Goal: Information Seeking & Learning: Learn about a topic

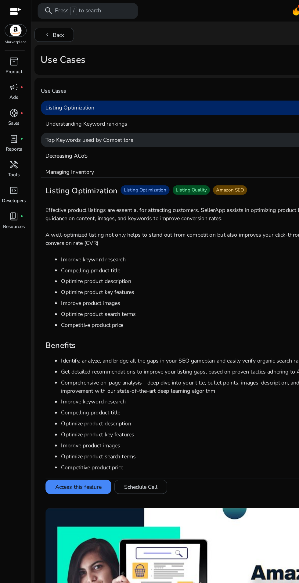
click at [106, 110] on p "Top Keywords used by Competitors" at bounding box center [160, 108] width 257 height 11
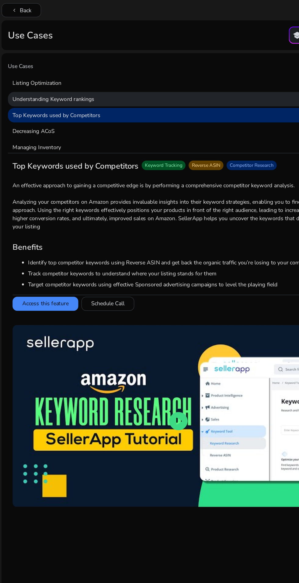
click at [154, 94] on p "Understanding Keyword rankings" at bounding box center [160, 96] width 257 height 11
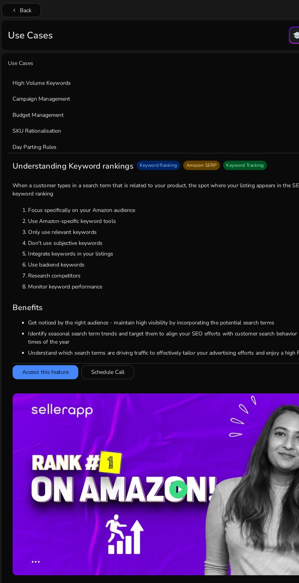
scroll to position [200, 0]
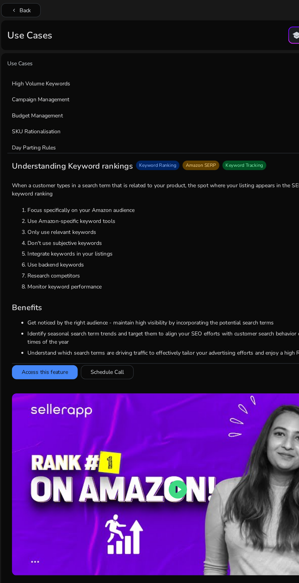
click at [156, 74] on p "Use Cases" at bounding box center [160, 70] width 257 height 9
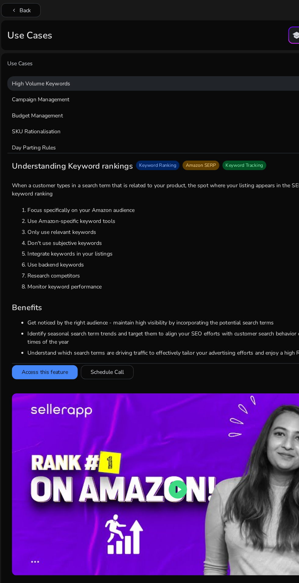
click at [154, 80] on p "High Volume Keywords" at bounding box center [160, 84] width 257 height 11
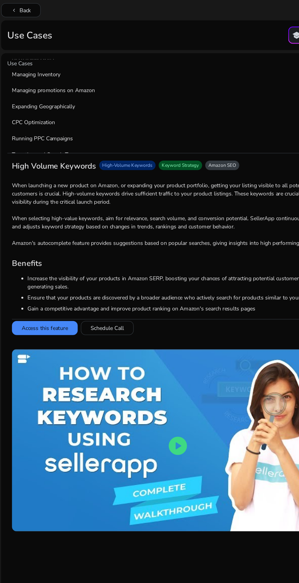
scroll to position [0, 0]
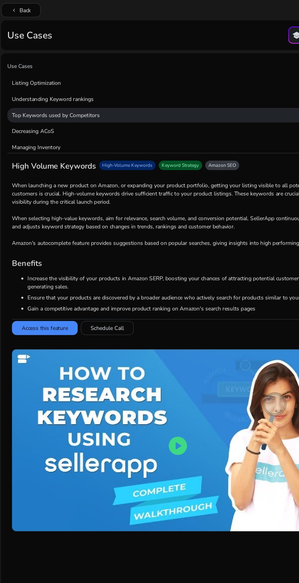
click at [130, 113] on p "Top Keywords used by Competitors" at bounding box center [160, 108] width 257 height 11
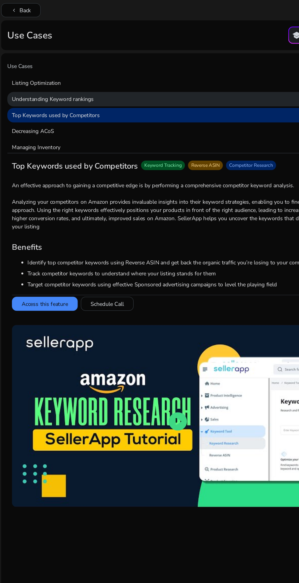
click at [150, 96] on p "Understanding Keyword rankings" at bounding box center [160, 96] width 257 height 11
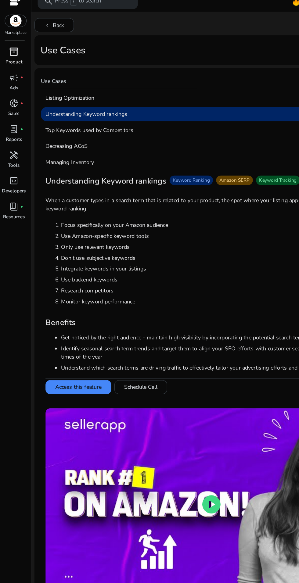
click at [16, 43] on div "inventory_2" at bounding box center [10, 48] width 17 height 10
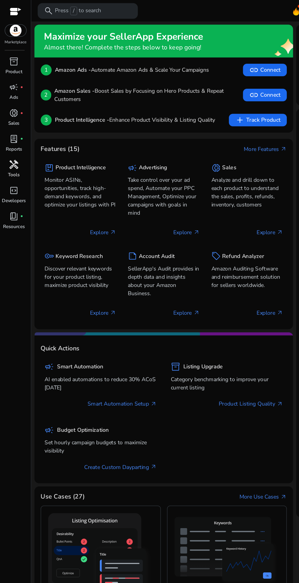
click at [15, 131] on div "handyman" at bounding box center [10, 128] width 17 height 10
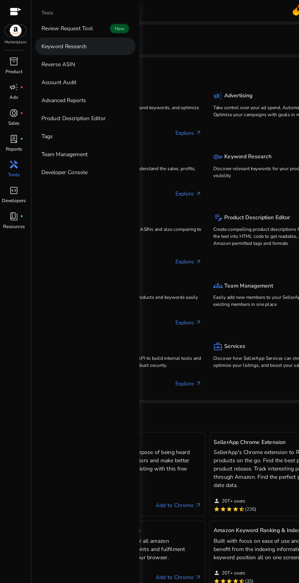
click at [81, 32] on link "Keyword Research" at bounding box center [66, 36] width 78 height 14
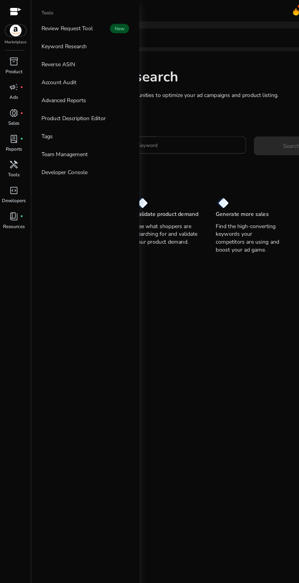
click at [135, 236] on mat-card "Keyword Research Research and find keyword opportunities to optimize your [PERS…" at bounding box center [161, 301] width 269 height 523
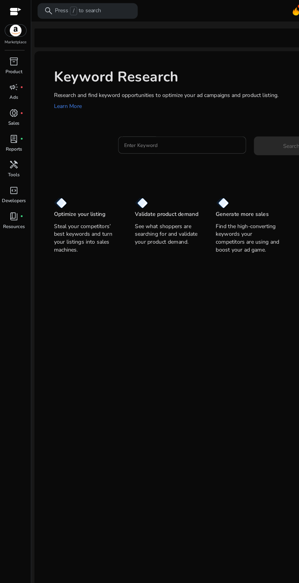
click at [144, 112] on input "Enter Keyword" at bounding box center [142, 113] width 90 height 7
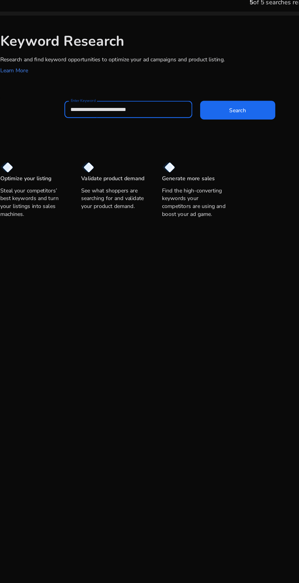
click at [102, 113] on input "**********" at bounding box center [142, 113] width 90 height 7
click at [159, 111] on input "**********" at bounding box center [142, 113] width 90 height 7
type input "**********"
click at [239, 108] on span at bounding box center [227, 113] width 59 height 15
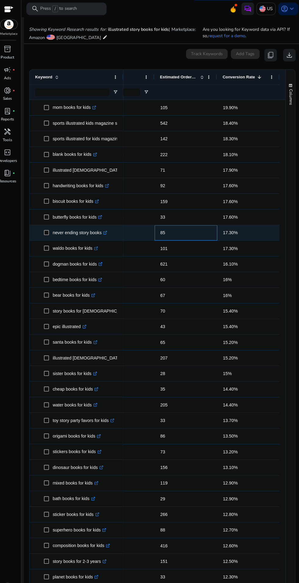
click at [170, 223] on span "85" at bounding box center [184, 226] width 50 height 12
click at [84, 227] on p "never ending story books .st0{fill:#2c8af8}" at bounding box center [81, 226] width 53 height 12
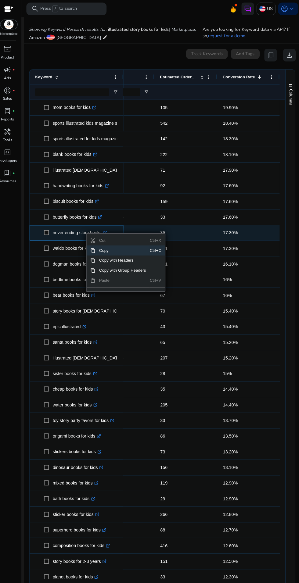
click at [130, 240] on span "Copy" at bounding box center [122, 244] width 53 height 10
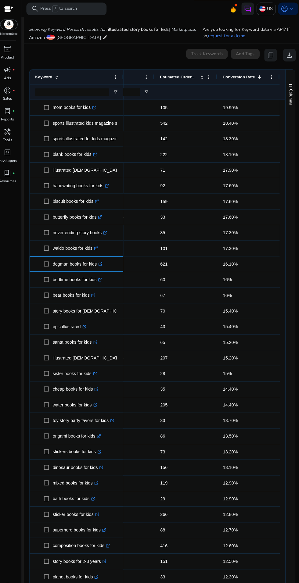
click at [34, 254] on div "dogman books for kids .st0{fill:#2c8af8}" at bounding box center [77, 257] width 91 height 15
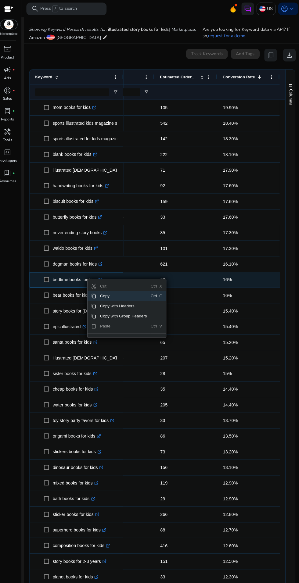
click at [127, 287] on span "Copy" at bounding box center [123, 288] width 53 height 10
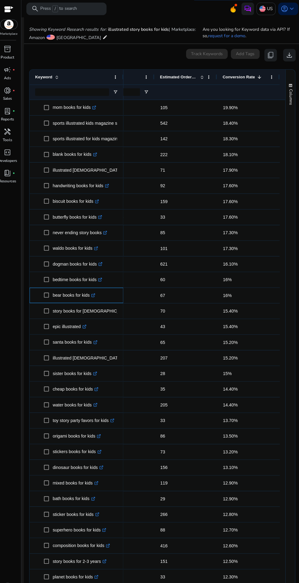
click at [35, 290] on div "bear books for kids .st0{fill:#2c8af8}" at bounding box center [77, 287] width 91 height 15
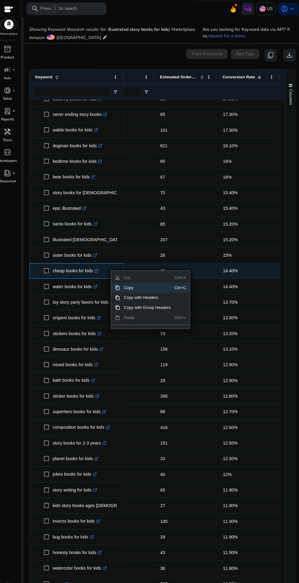
click at [144, 281] on span "Copy" at bounding box center [146, 280] width 53 height 10
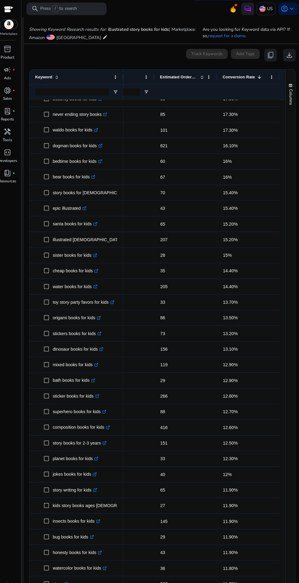
click at [22, 302] on div "inventory_2 Product campaign fiber_manual_record Ads donut_small fiber_manual_r…" at bounding box center [12, 313] width 24 height 540
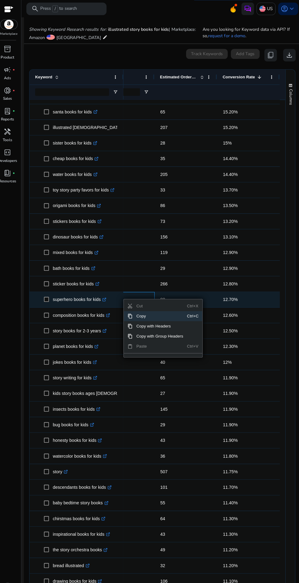
click at [158, 303] on span "Copy" at bounding box center [159, 308] width 53 height 10
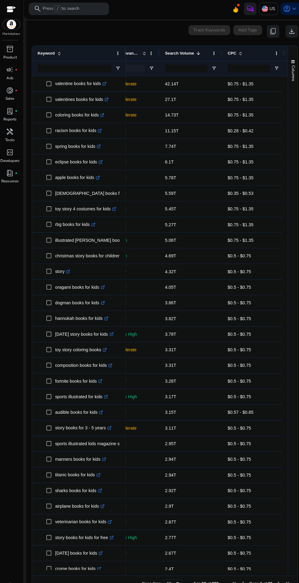
scroll to position [0, 138]
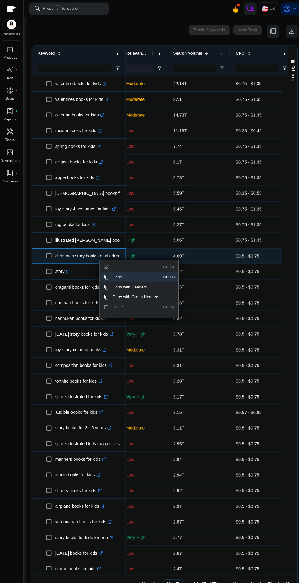
click at [140, 270] on span "Copy" at bounding box center [133, 270] width 53 height 10
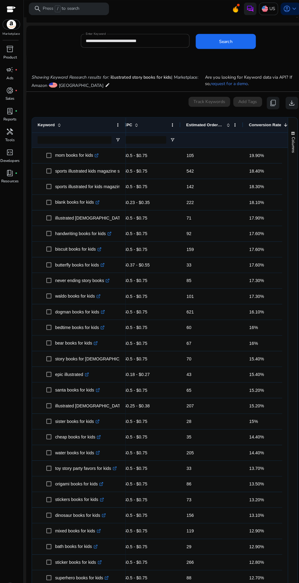
scroll to position [0, 251]
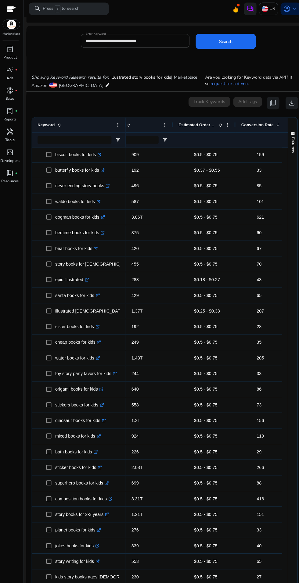
scroll to position [0, 166]
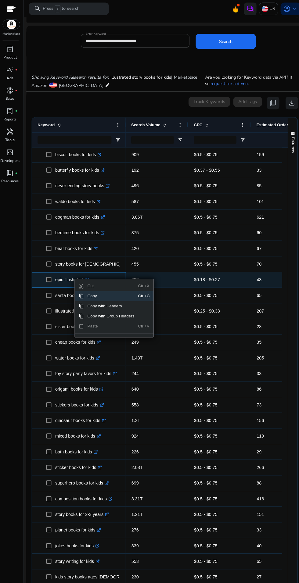
click at [123, 285] on span "Copy" at bounding box center [109, 288] width 53 height 10
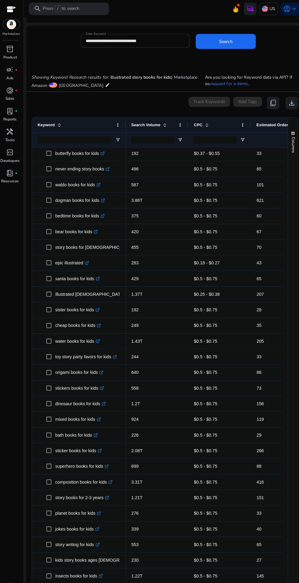
scroll to position [0, 0]
